Goal: Transaction & Acquisition: Download file/media

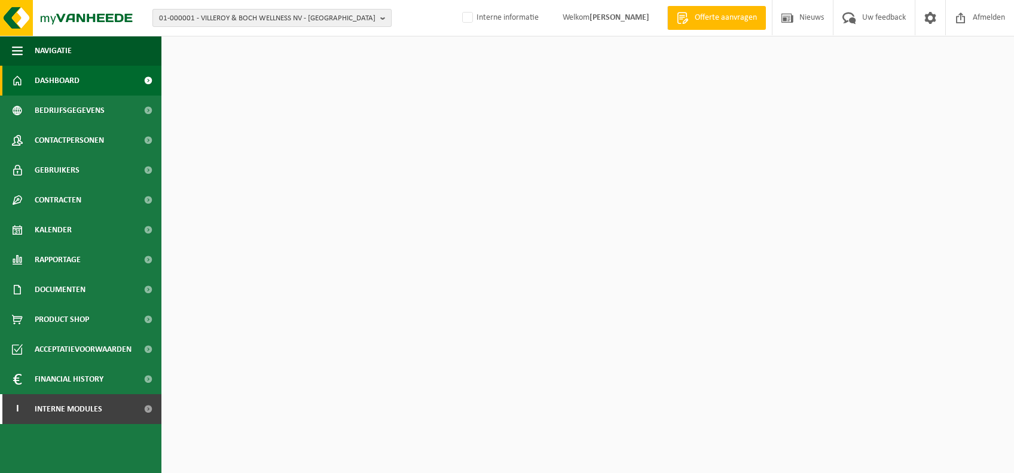
click at [276, 22] on span "01-000001 - VILLEROY & BOCH WELLNESS NV - ROESELARE" at bounding box center [267, 19] width 216 height 18
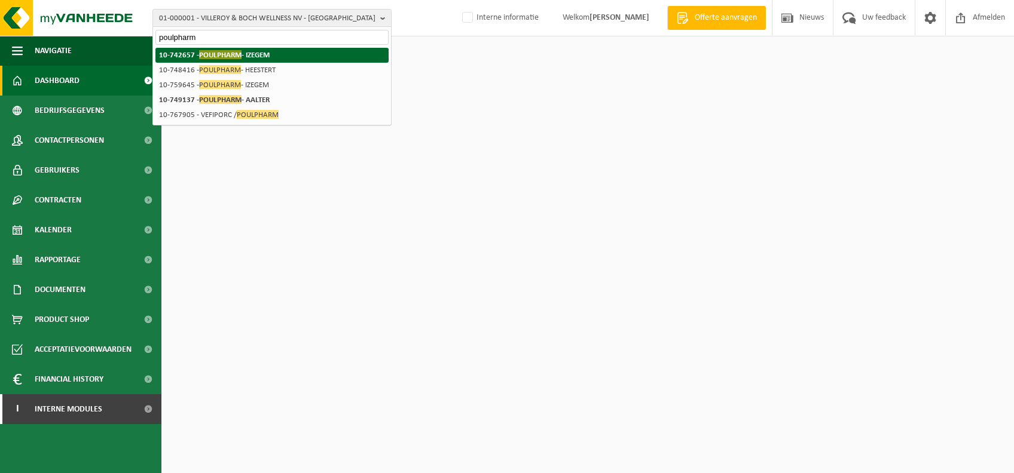
type input "poulpharm"
click at [258, 56] on strong "10-742657 - POULPHARM - IZEGEM" at bounding box center [214, 54] width 111 height 9
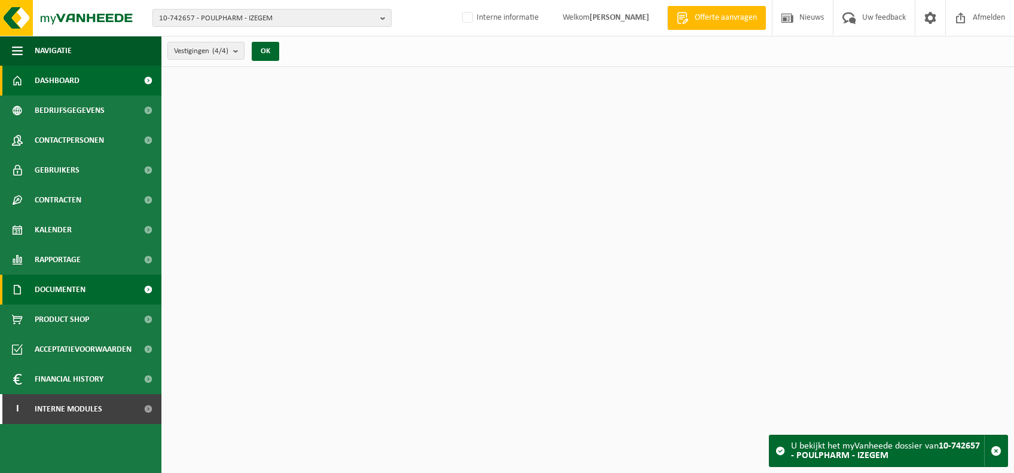
click at [78, 292] on span "Documenten" at bounding box center [60, 290] width 51 height 30
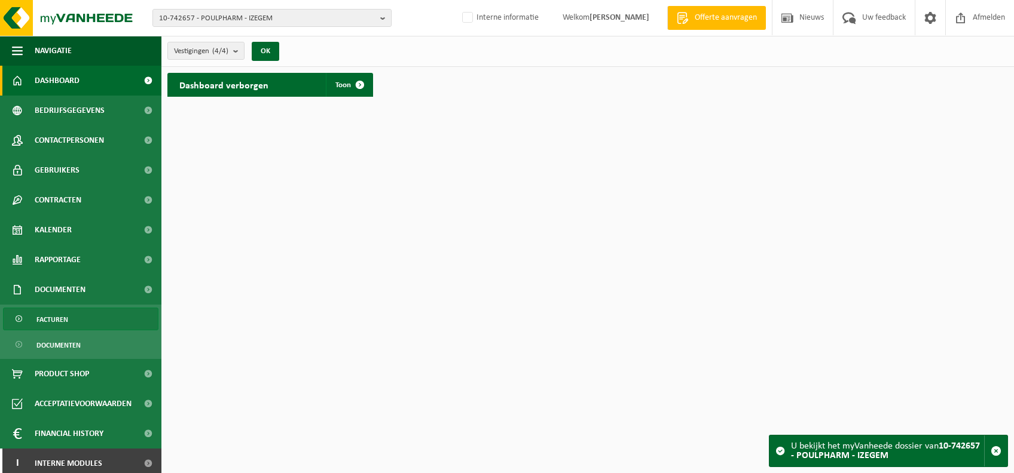
click at [102, 314] on link "Facturen" at bounding box center [80, 319] width 155 height 23
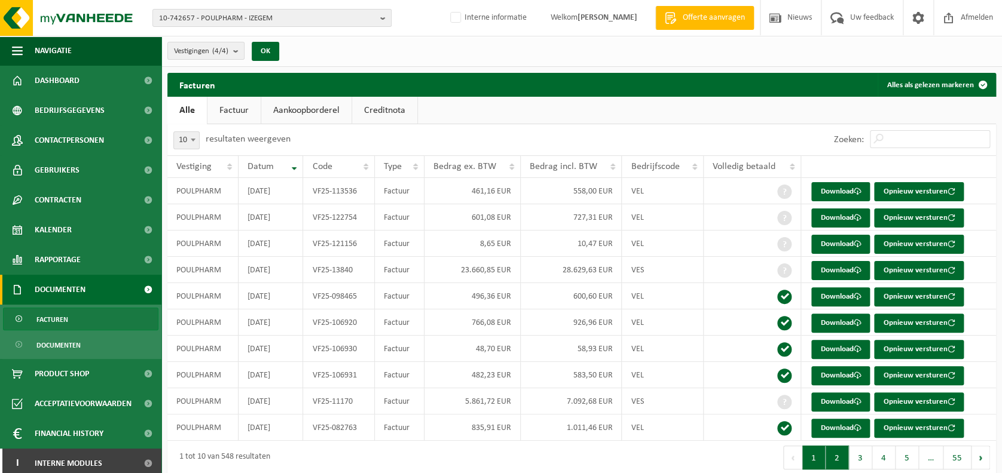
click at [839, 458] on button "2" at bounding box center [836, 458] width 23 height 24
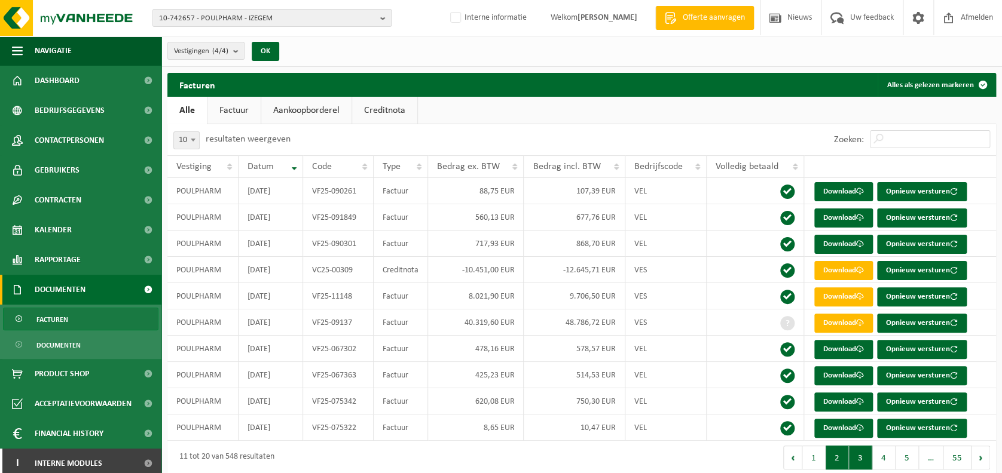
click at [864, 457] on button "3" at bounding box center [860, 458] width 23 height 24
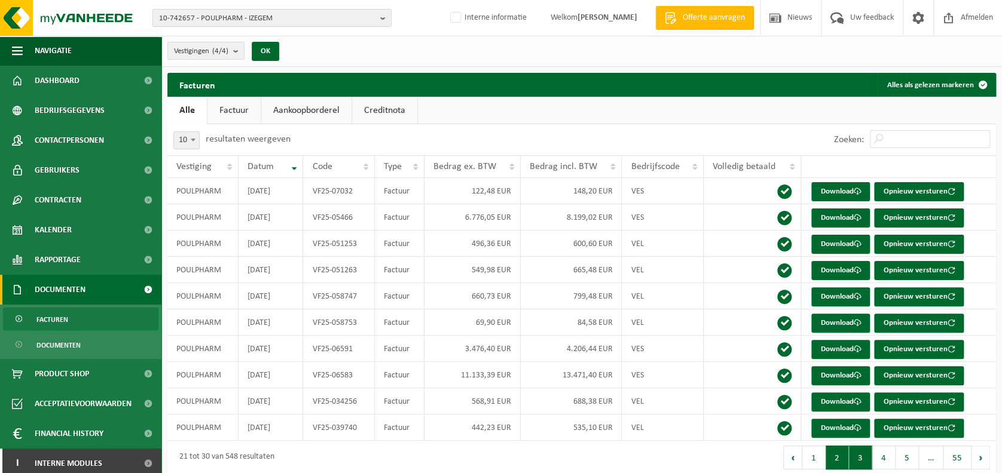
click at [847, 454] on button "2" at bounding box center [836, 458] width 23 height 24
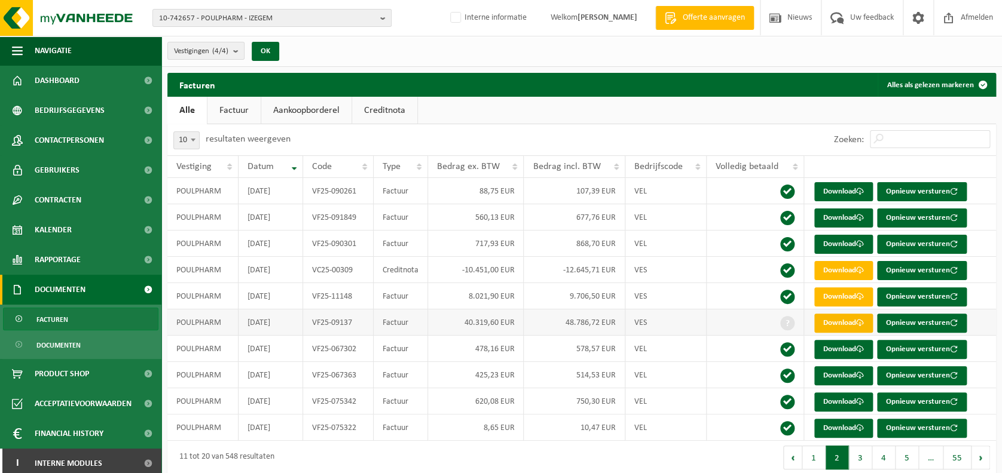
click at [836, 316] on link "Download" at bounding box center [843, 323] width 59 height 19
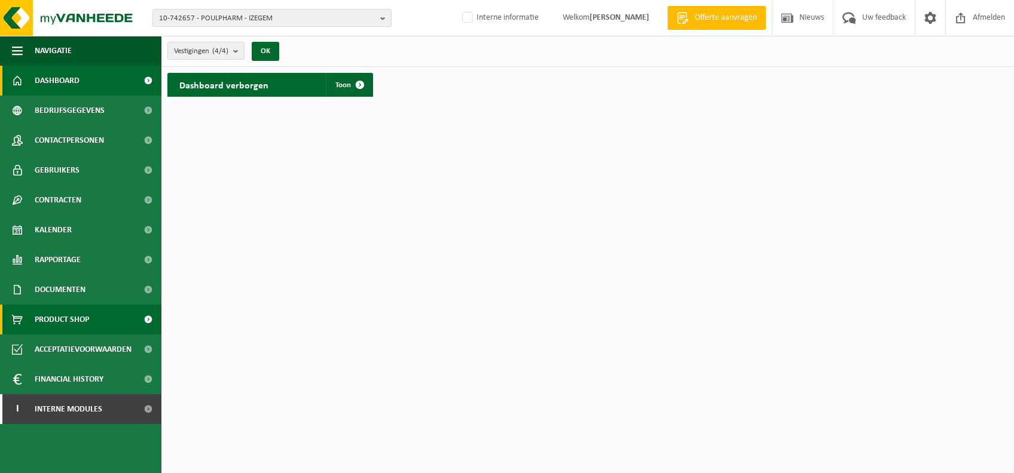
click at [77, 321] on span "Product Shop" at bounding box center [62, 320] width 54 height 30
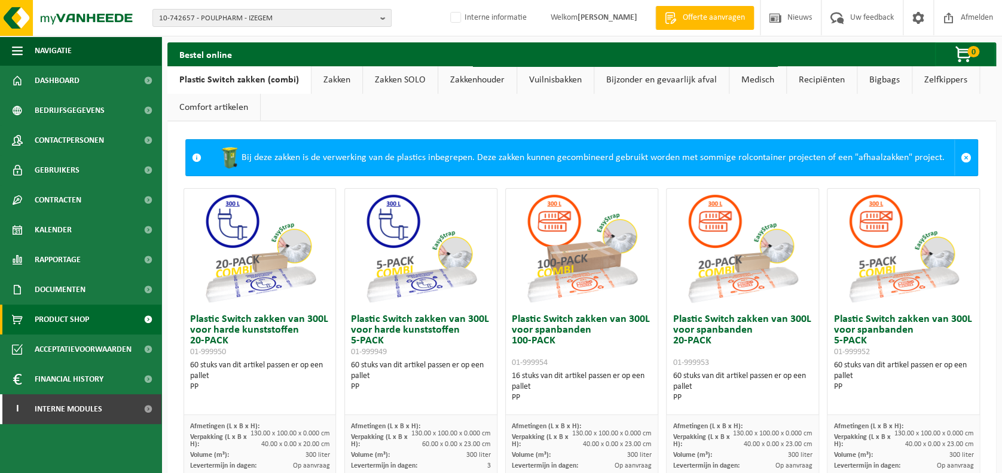
click at [769, 84] on link "Medisch" at bounding box center [757, 79] width 57 height 27
